Goal: Check status: Check status

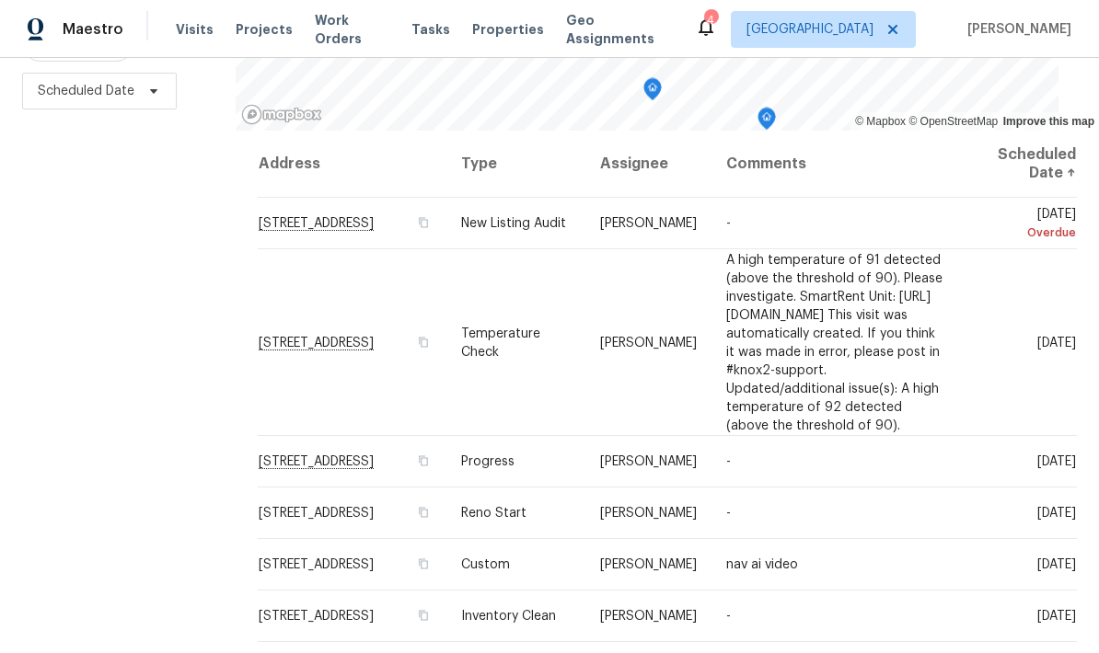
scroll to position [244, 0]
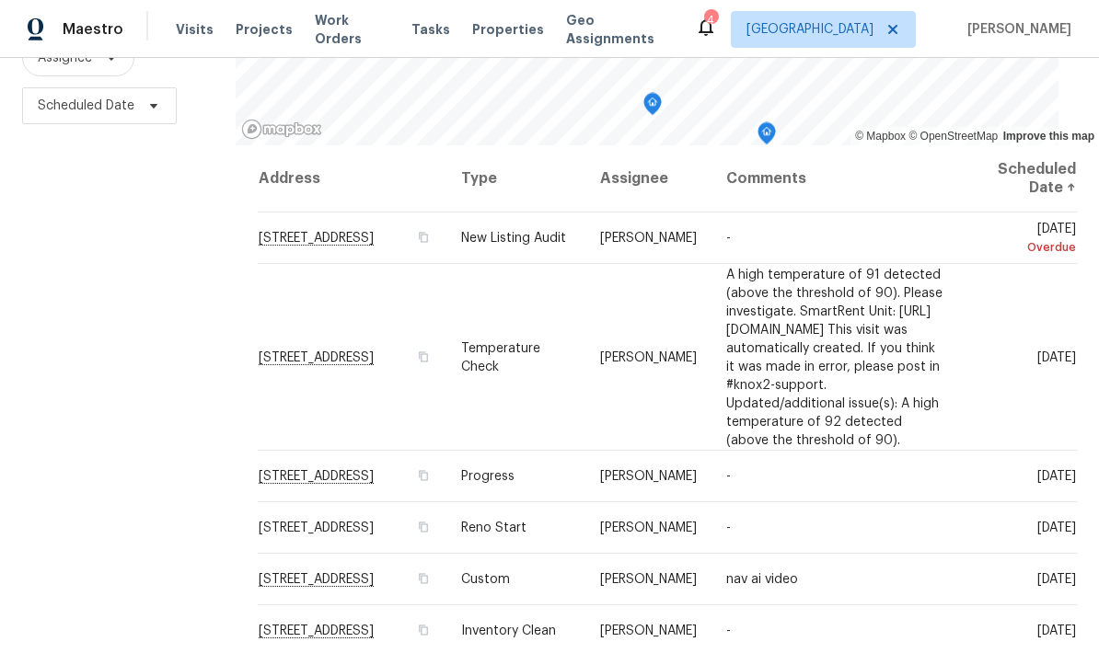
click at [317, 522] on span "[STREET_ADDRESS]" at bounding box center [316, 528] width 115 height 13
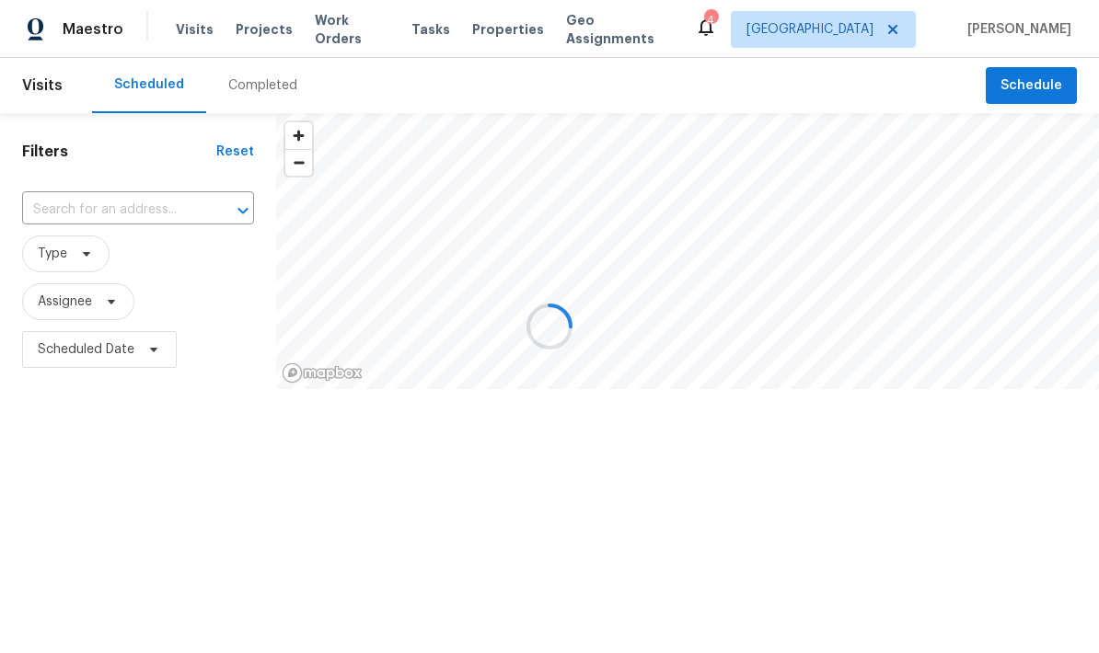
click at [255, 88] on div at bounding box center [549, 326] width 1099 height 653
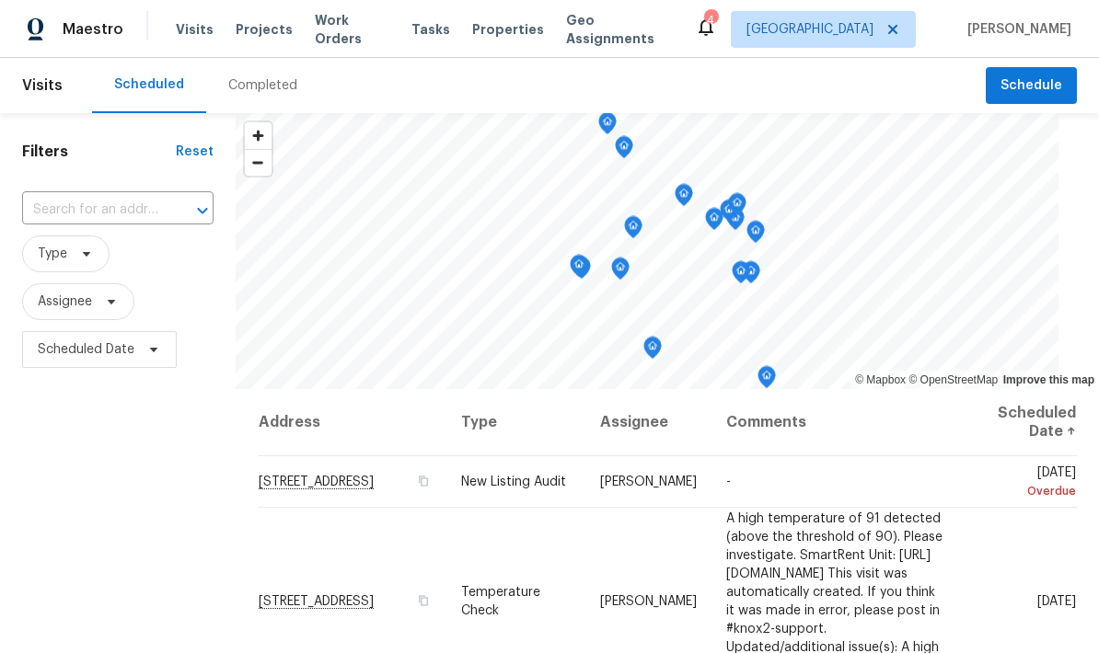
click at [258, 83] on div "Completed" at bounding box center [262, 85] width 69 height 18
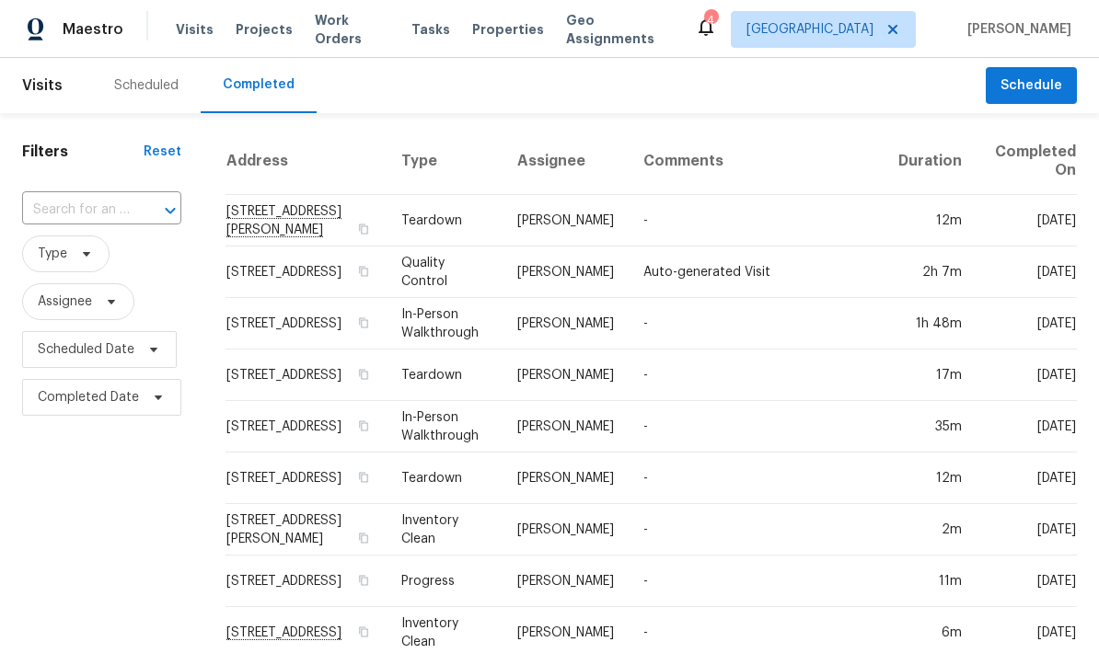
click at [150, 98] on div "Scheduled" at bounding box center [146, 85] width 109 height 55
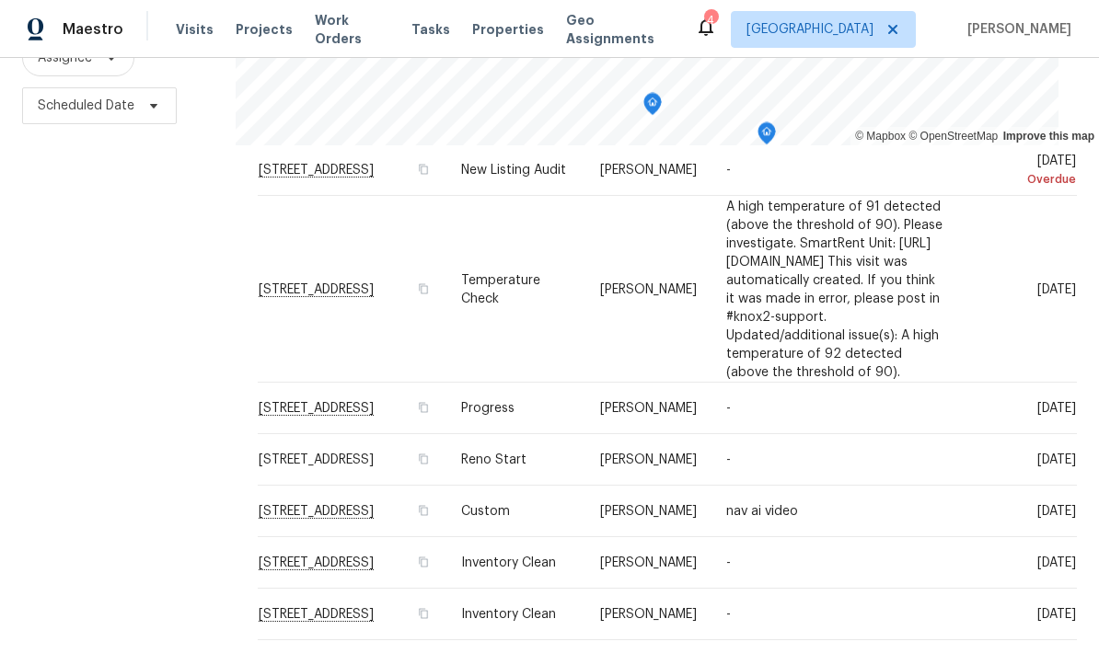
scroll to position [64, 0]
